Goal: Information Seeking & Learning: Find specific page/section

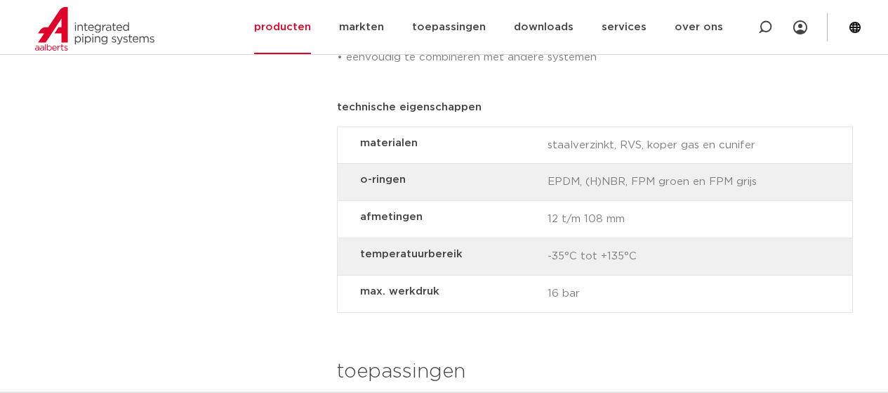
scroll to position [1053, 0]
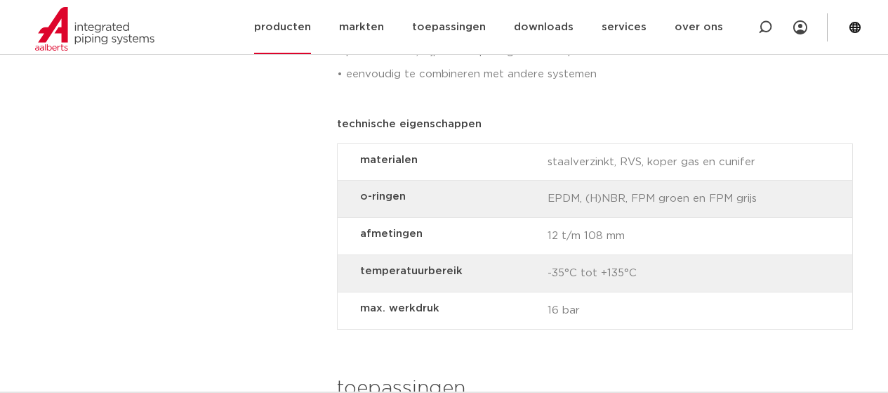
click at [756, 26] on div at bounding box center [765, 27] width 56 height 54
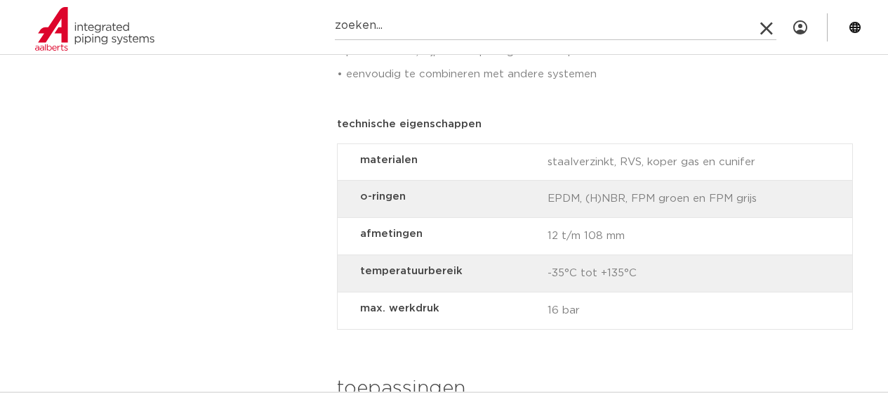
click at [765, 25] on icon at bounding box center [767, 30] width 20 height 20
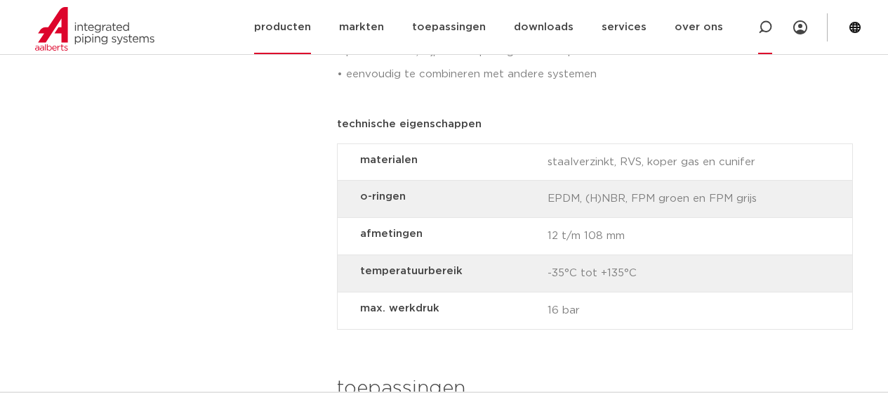
click at [763, 26] on icon at bounding box center [765, 27] width 17 height 17
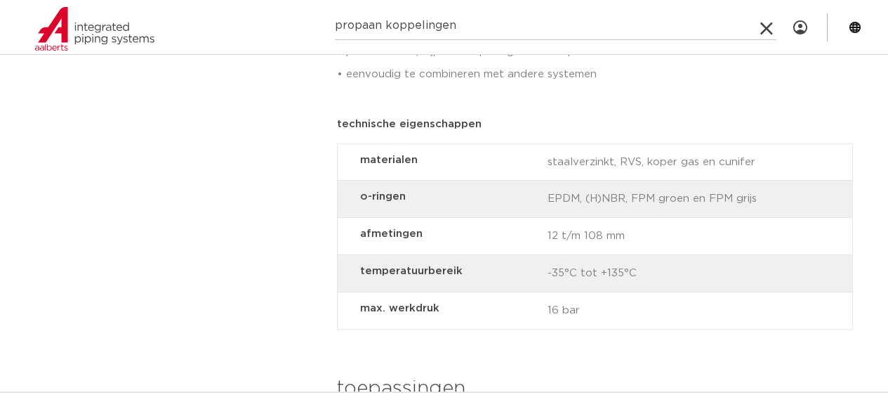
type input "propaan koppelingen"
click button "Zoeken" at bounding box center [0, 0] width 0 height 0
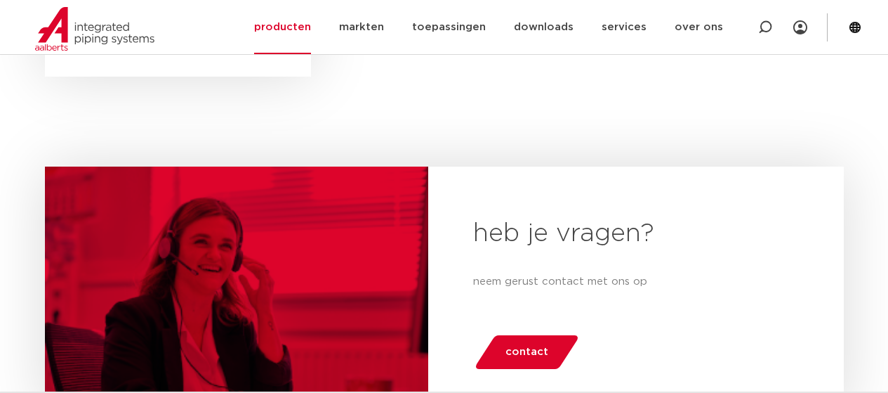
scroll to position [772, 0]
